Goal: Task Accomplishment & Management: Complete application form

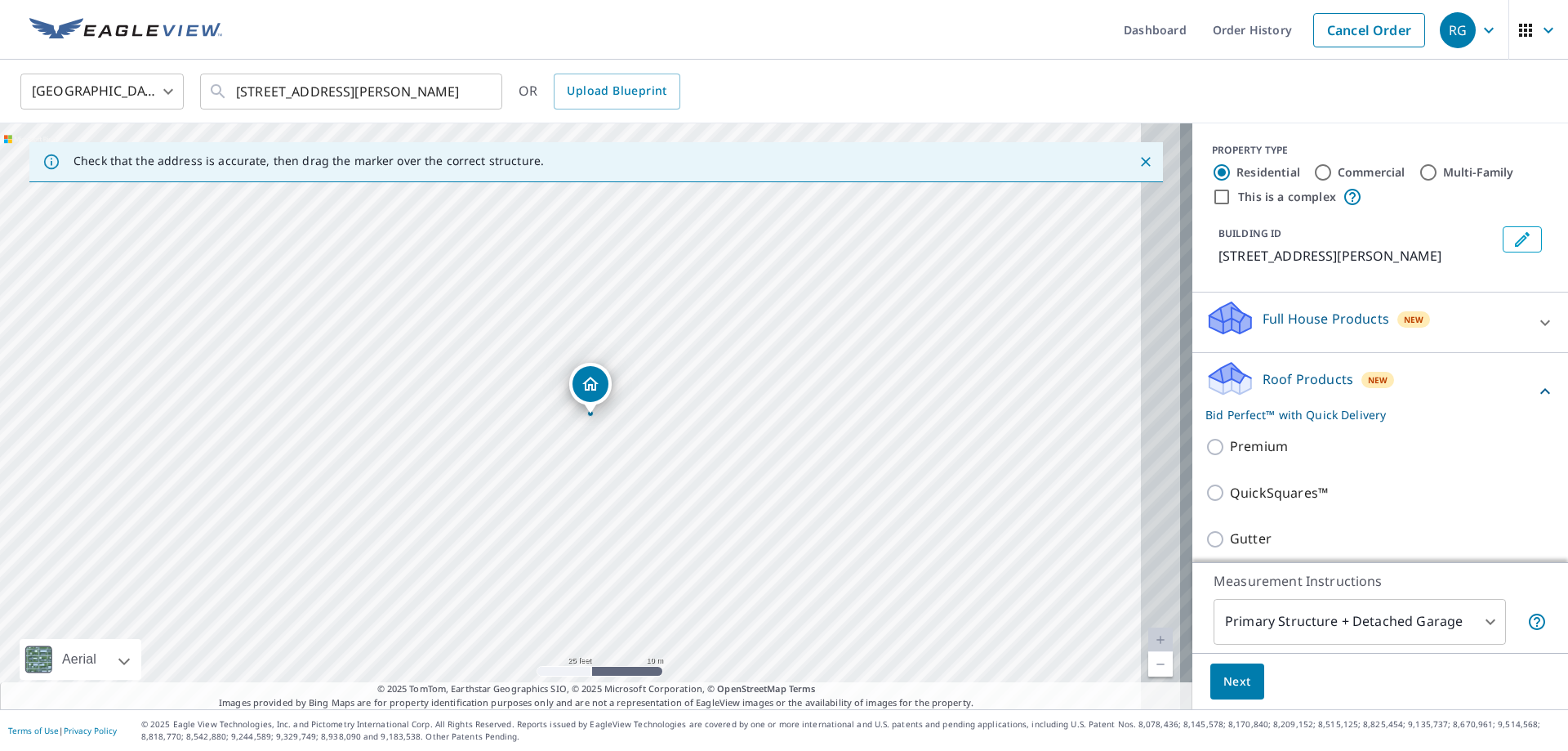
scroll to position [245, 0]
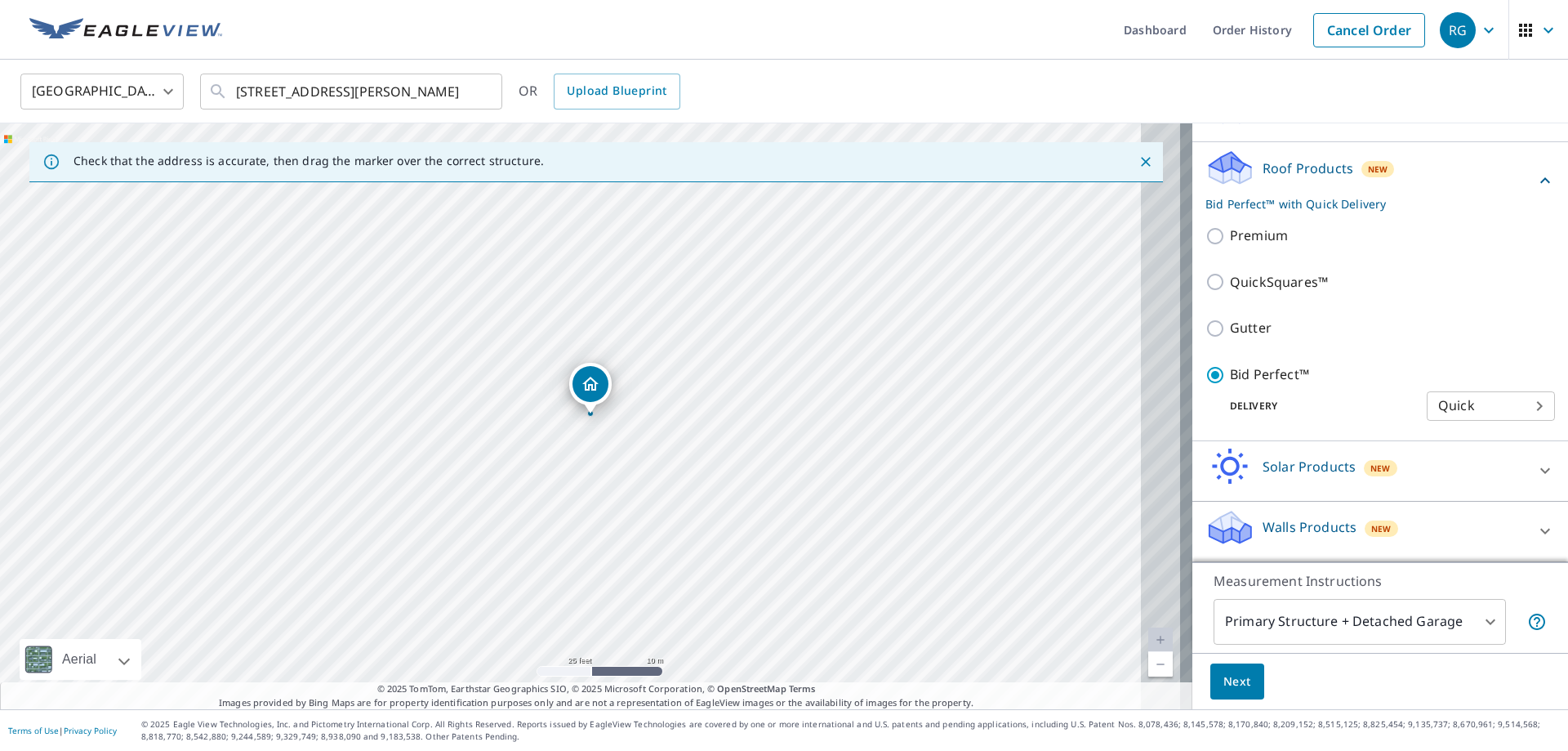
click at [1211, 663] on button "Next" at bounding box center [1238, 682] width 54 height 37
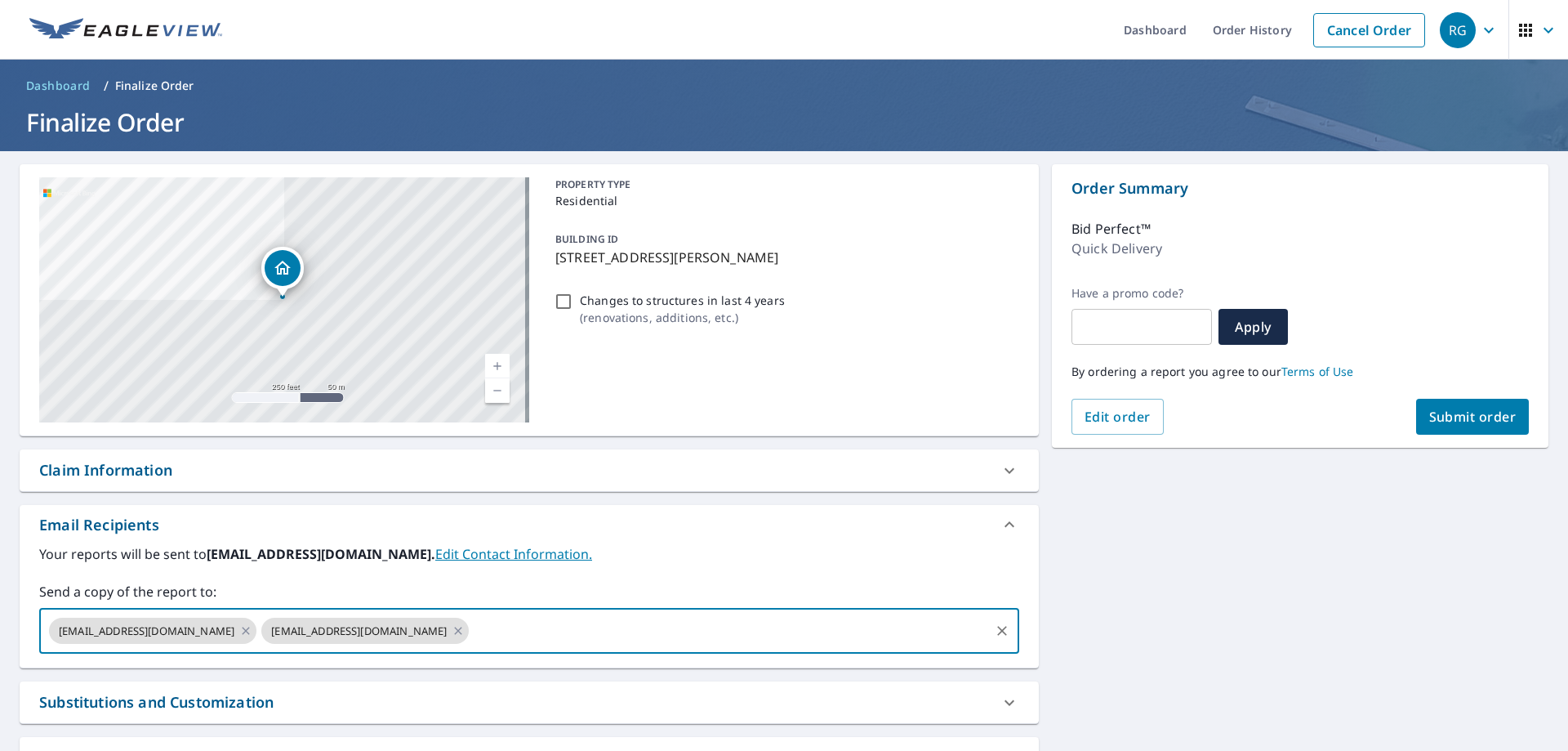
click at [663, 645] on input "text" at bounding box center [729, 630] width 516 height 31
paste input "[EMAIL_ADDRESS][DOMAIN_NAME]"
type input "[EMAIL_ADDRESS][DOMAIN_NAME]"
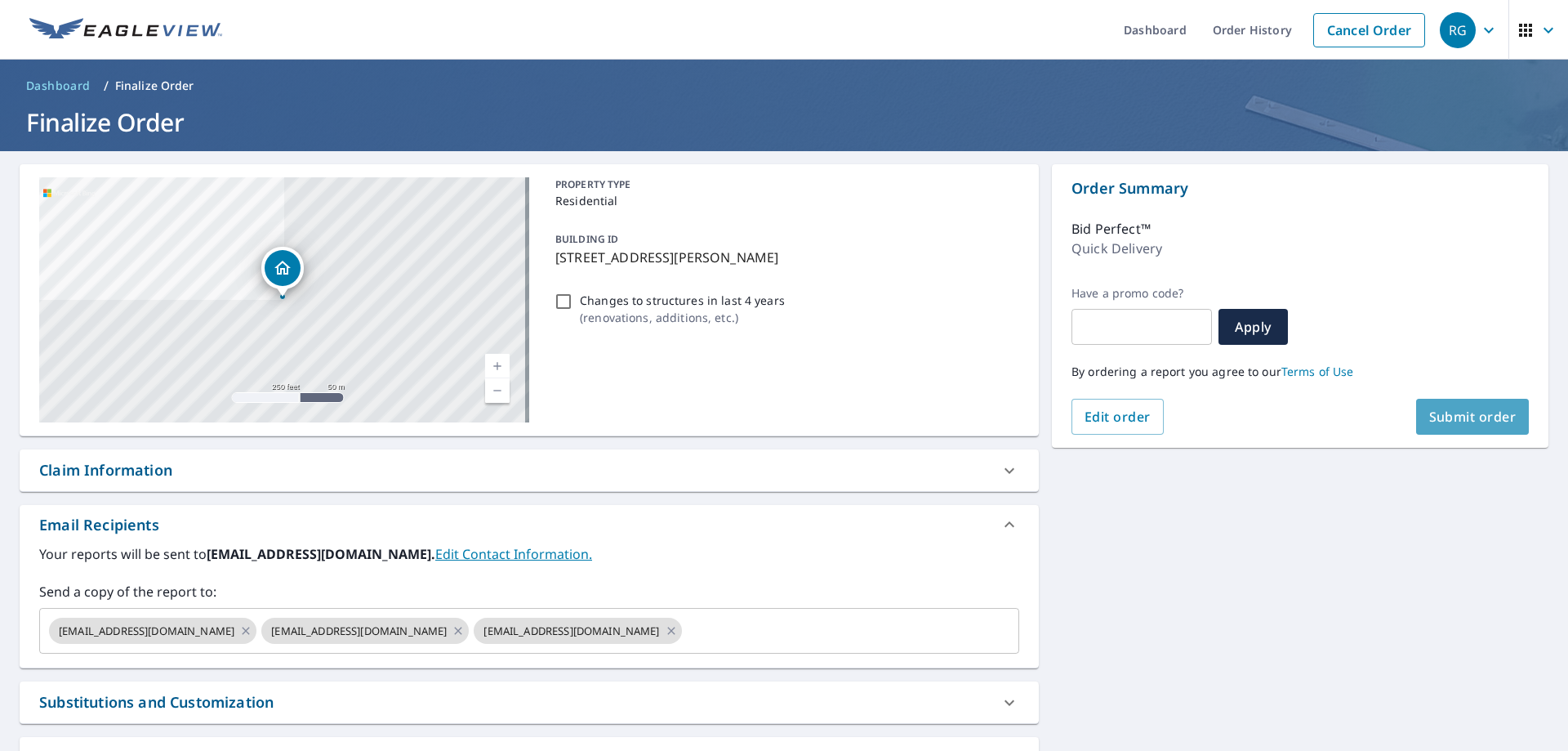
click at [1458, 413] on span "Submit order" at bounding box center [1473, 416] width 88 height 18
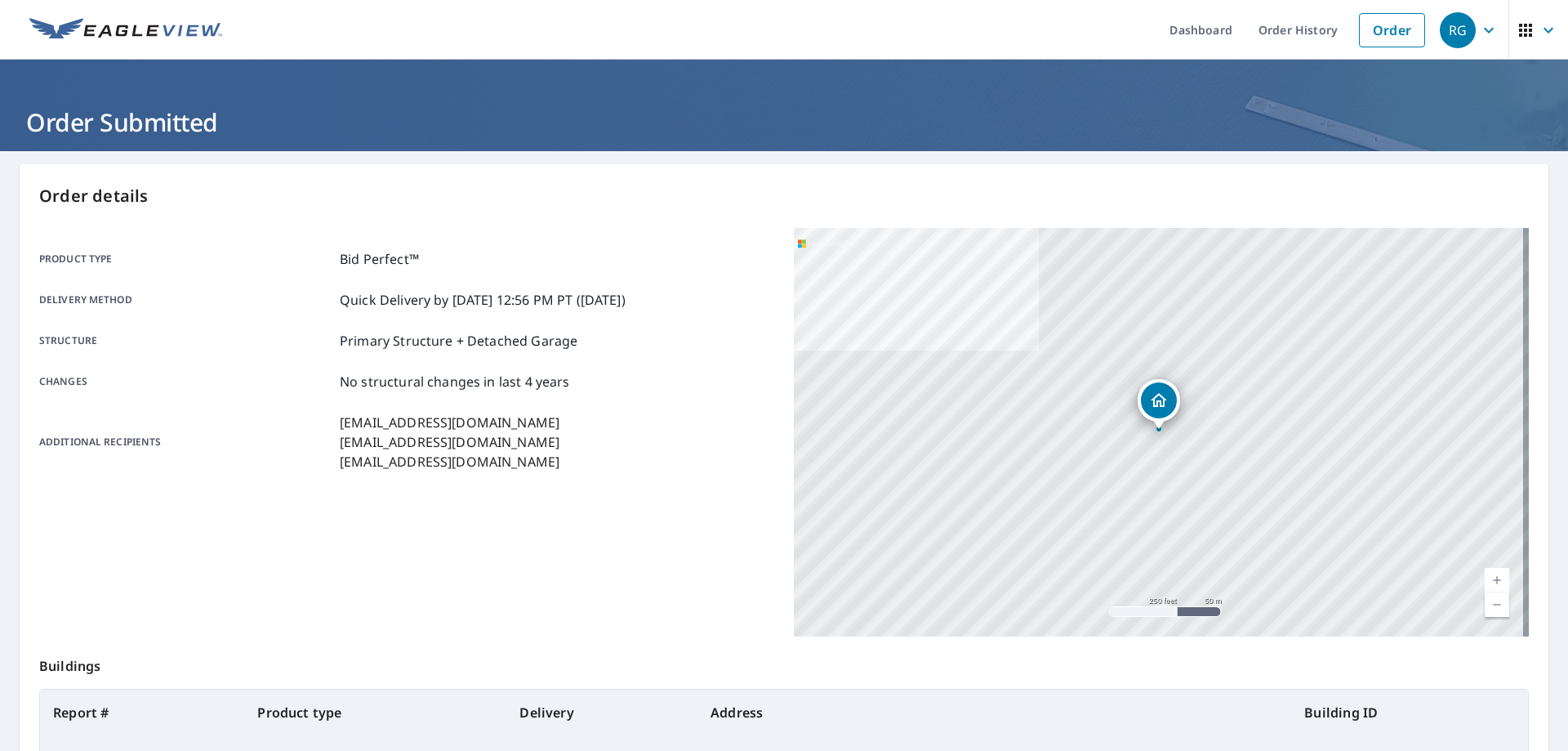
scroll to position [216, 0]
